Goal: Information Seeking & Learning: Learn about a topic

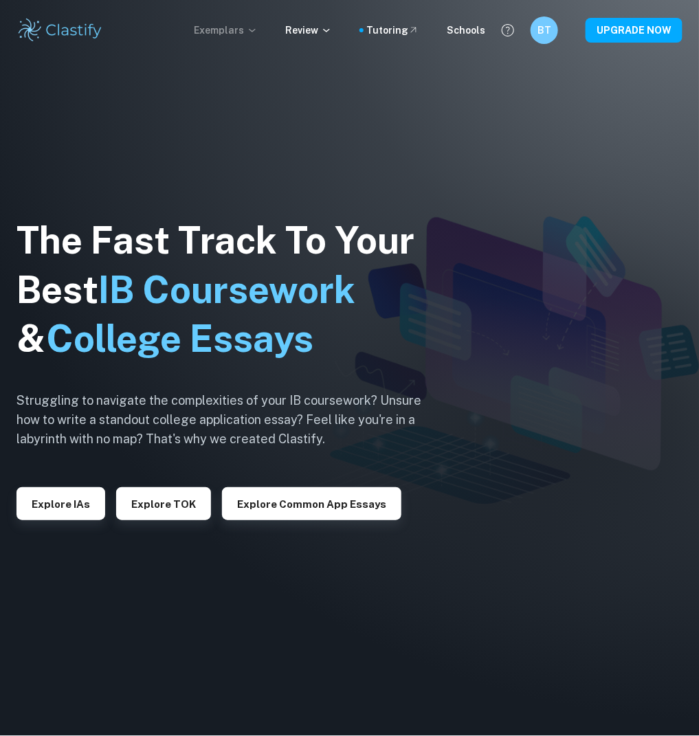
click at [240, 34] on p "Exemplars" at bounding box center [226, 30] width 64 height 15
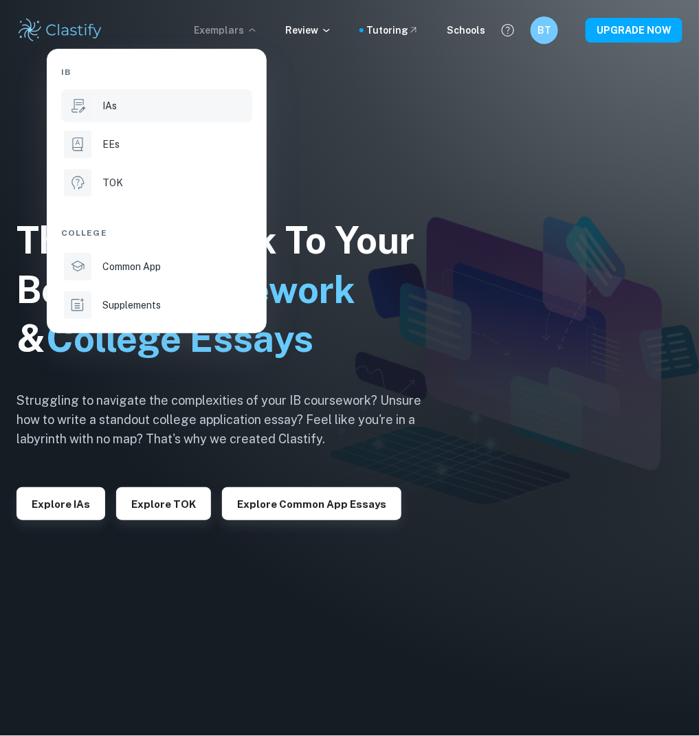
click at [161, 109] on div "IAs" at bounding box center [175, 105] width 147 height 15
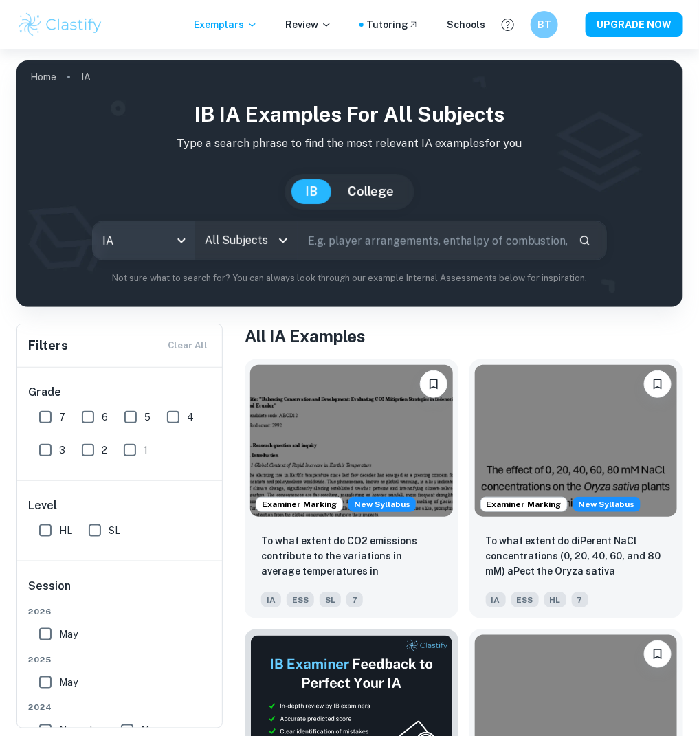
click at [164, 236] on body "We value your privacy We use cookies to enhance your browsing experience, serve…" at bounding box center [349, 417] width 699 height 736
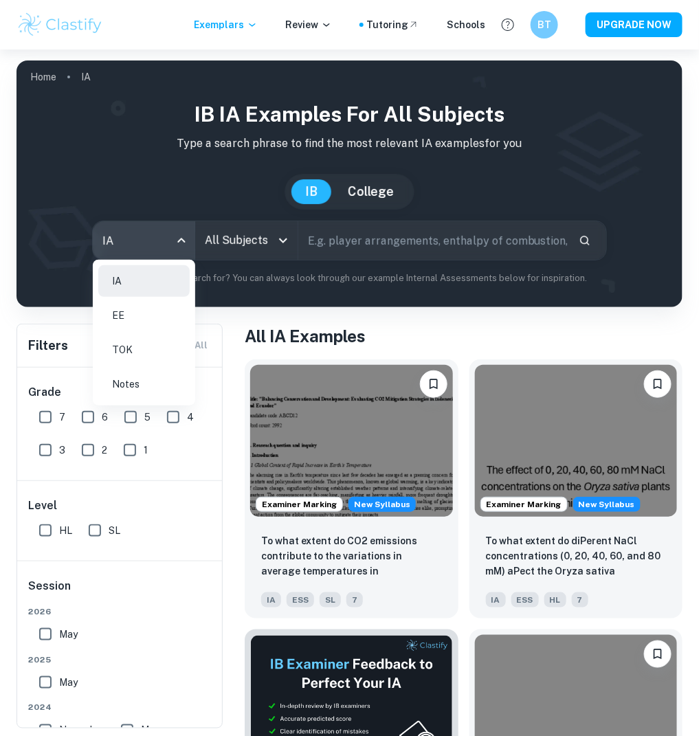
click at [226, 241] on div at bounding box center [349, 368] width 699 height 736
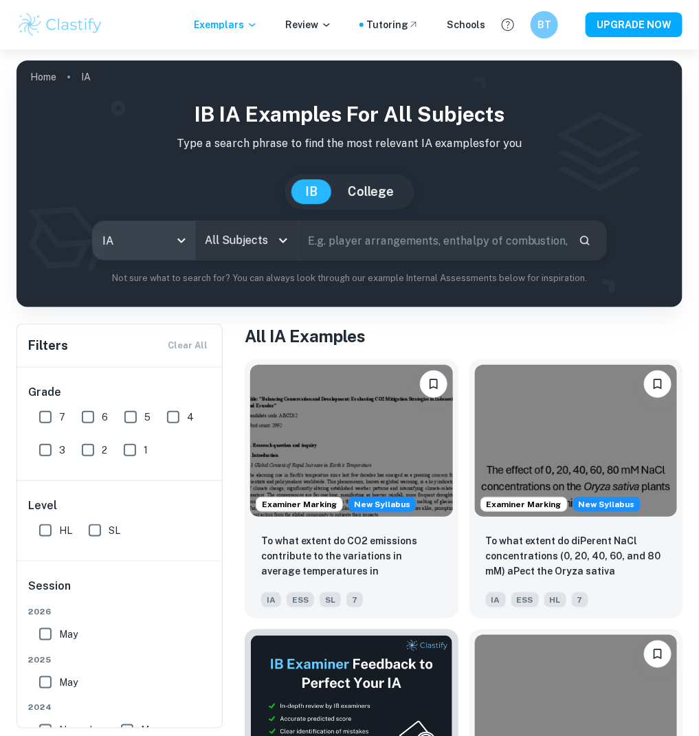
click at [274, 247] on div at bounding box center [283, 240] width 18 height 19
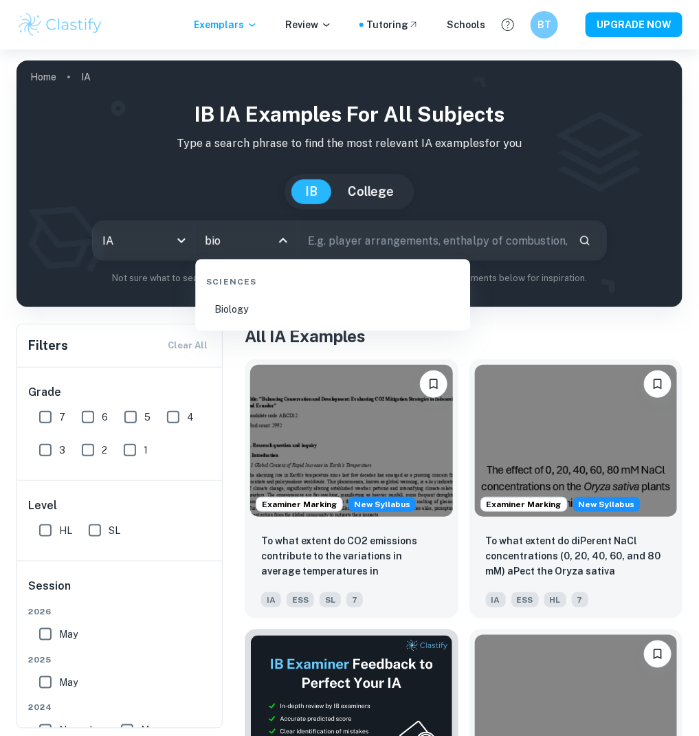
click at [269, 316] on li "Biology" at bounding box center [333, 310] width 264 height 32
type input "Biology"
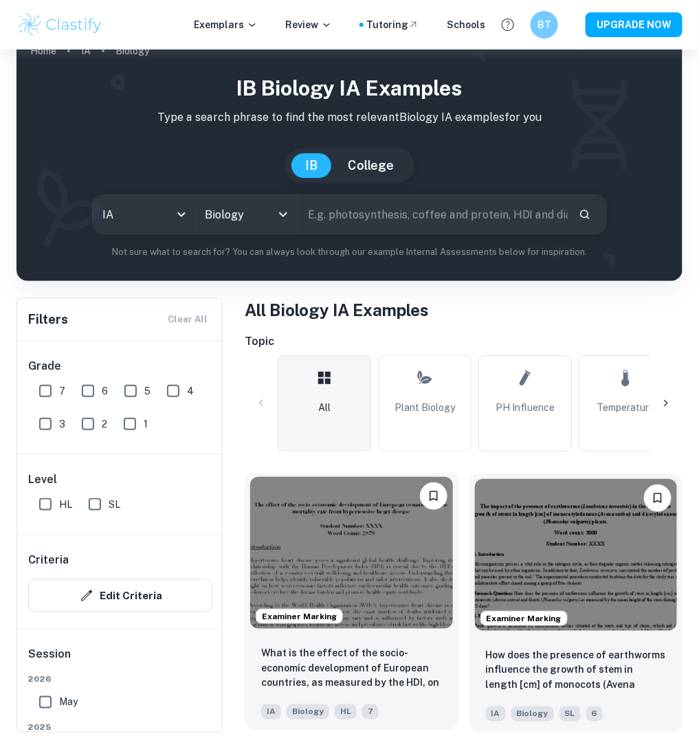
scroll to position [96, 0]
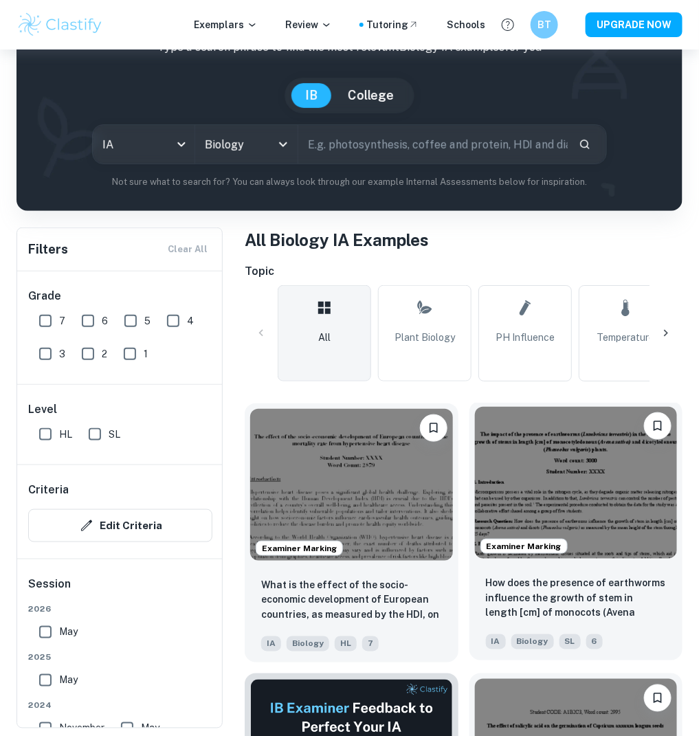
click at [551, 451] on img at bounding box center [576, 483] width 203 height 152
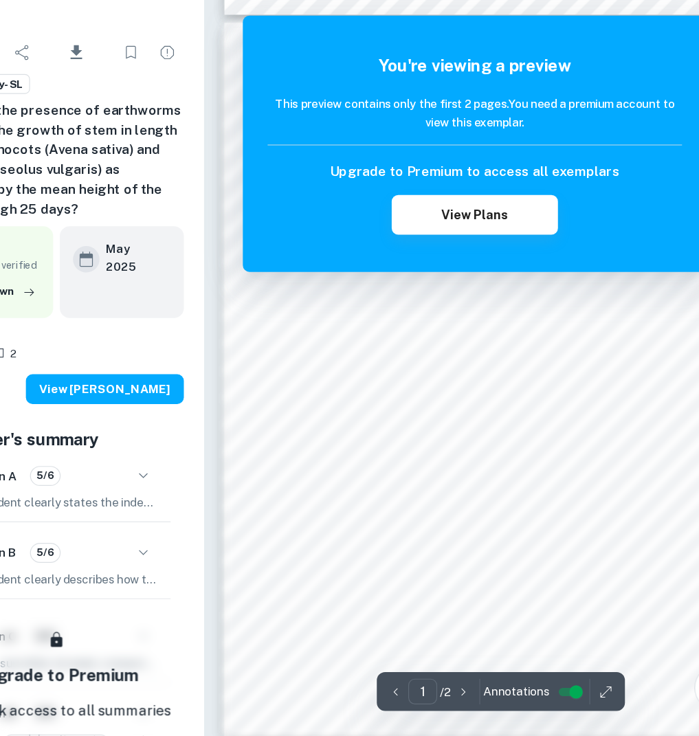
scroll to position [615, 0]
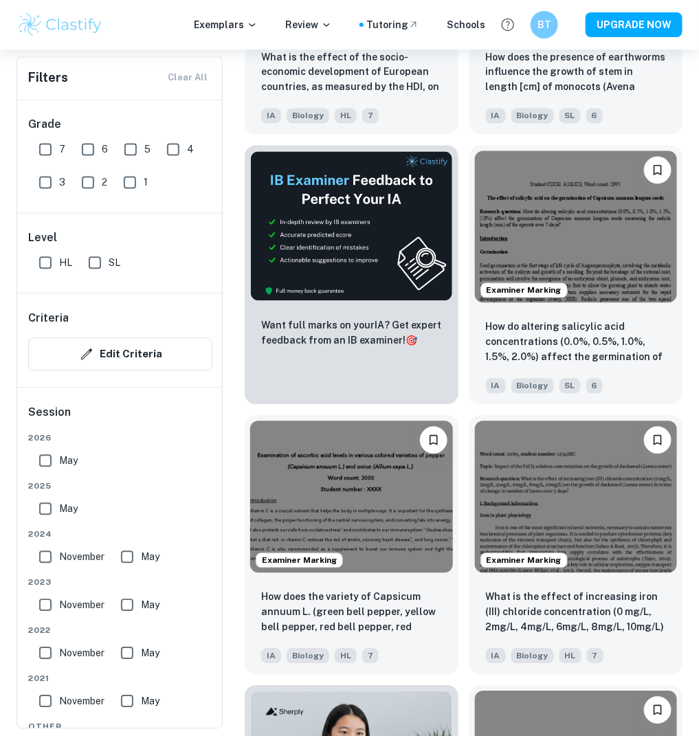
scroll to position [629, 0]
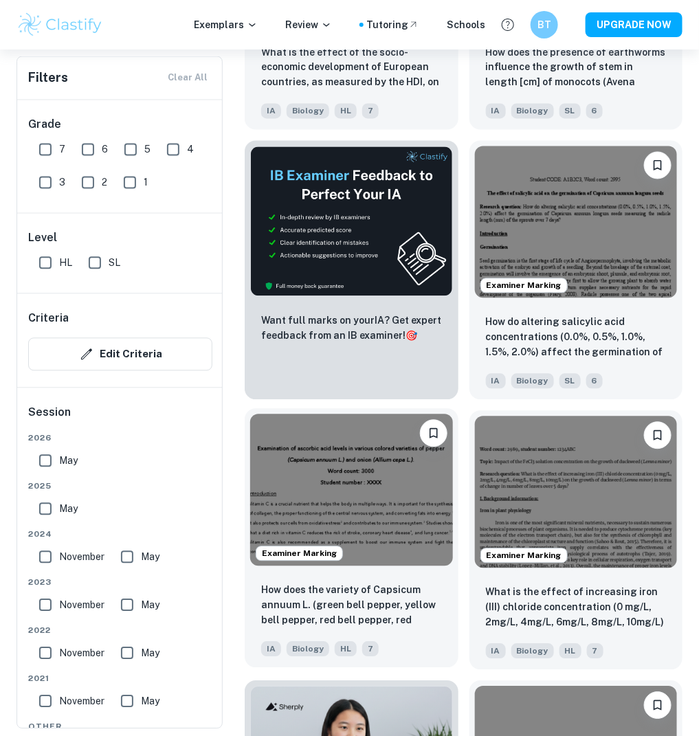
click at [384, 568] on div "Examiner Marking" at bounding box center [352, 490] width 214 height 163
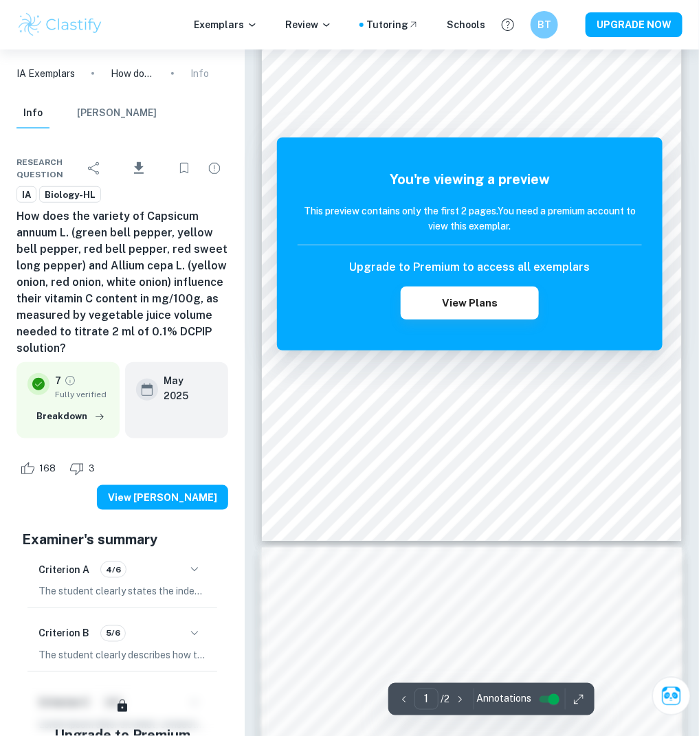
scroll to position [121, 0]
click at [487, 199] on div "You're viewing a preview This preview contains only the first 2 pages. You need…" at bounding box center [470, 244] width 344 height 151
